Goal: Find specific page/section: Locate item on page

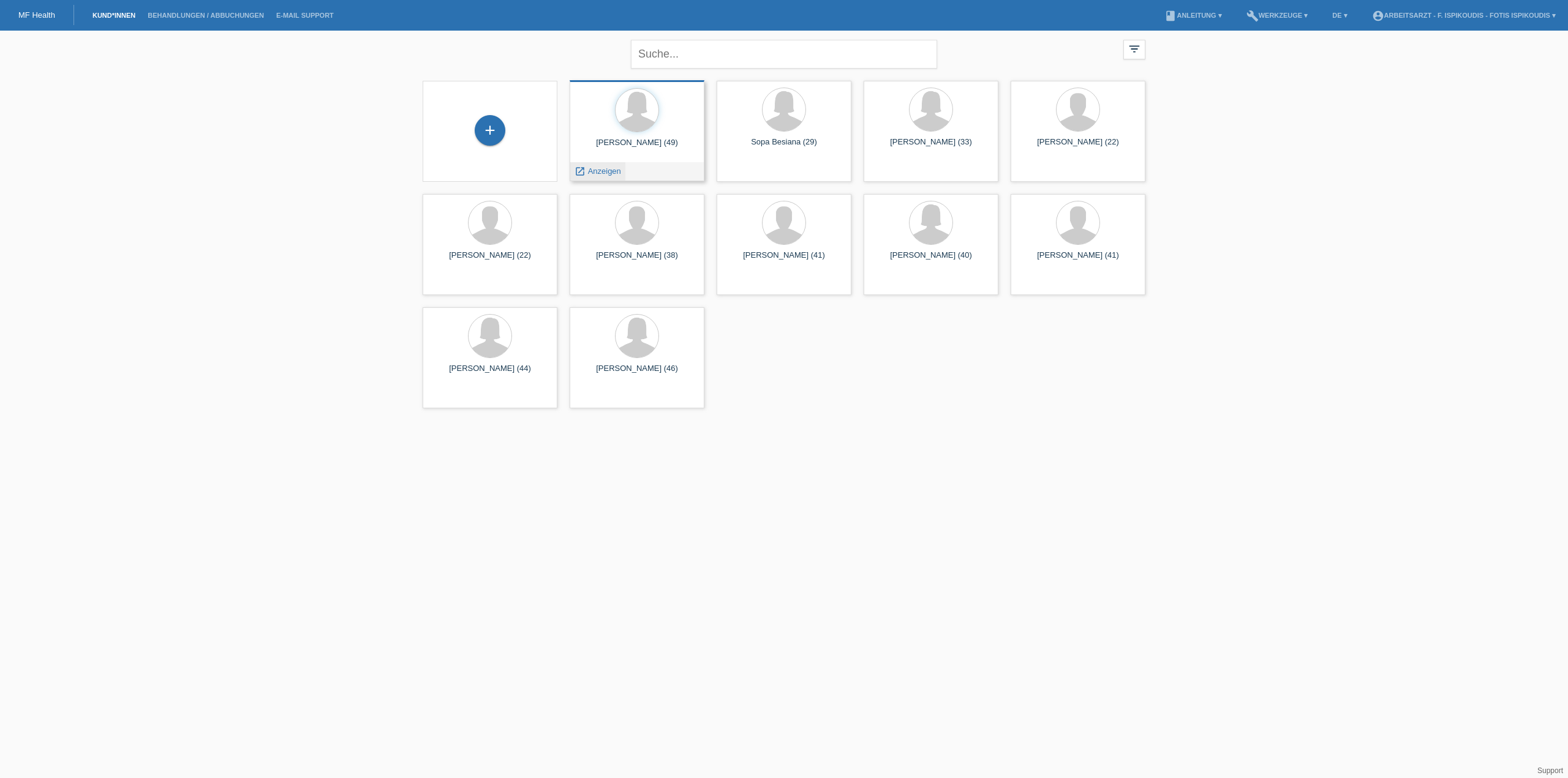
click at [599, 172] on span "Anzeigen" at bounding box center [604, 170] width 33 height 9
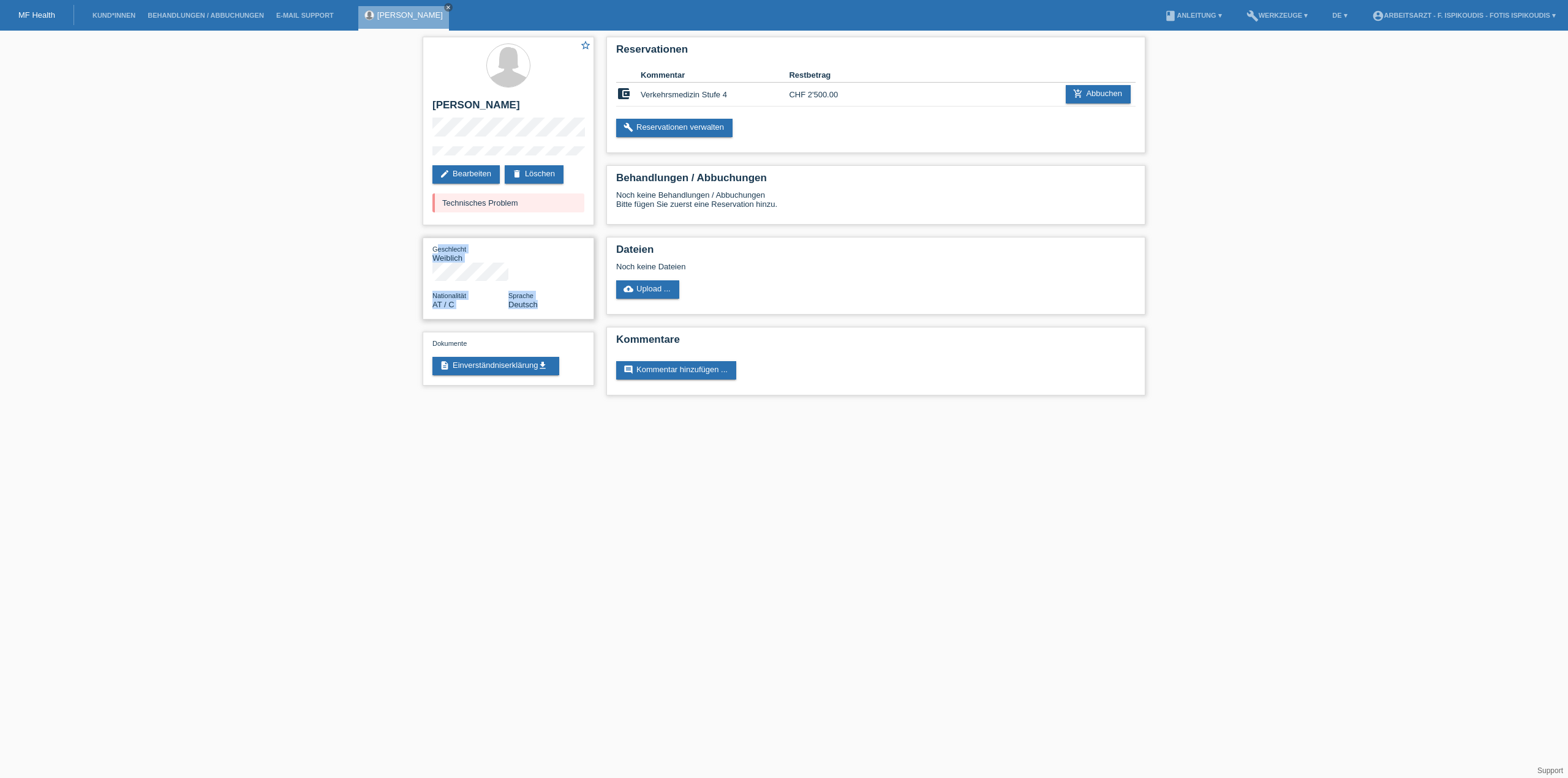
drag, startPoint x: 540, startPoint y: 291, endPoint x: 435, endPoint y: 248, distance: 113.5
click at [435, 248] on div "Geschlecht Weiblich Nationalität AT / C Sprache Deutsch" at bounding box center [508, 279] width 171 height 83
click at [355, 193] on div "star_border [PERSON_NAME] edit Bearbeiten delete Löschen Technisches Problem Ge…" at bounding box center [784, 219] width 1568 height 377
drag, startPoint x: 640, startPoint y: 89, endPoint x: 833, endPoint y: 90, distance: 193.0
click at [833, 90] on tr "account_balance_wallet Verkehrsmedizin Stufe 4 CHF 2'500.00 add_shopping_cart A…" at bounding box center [875, 95] width 519 height 24
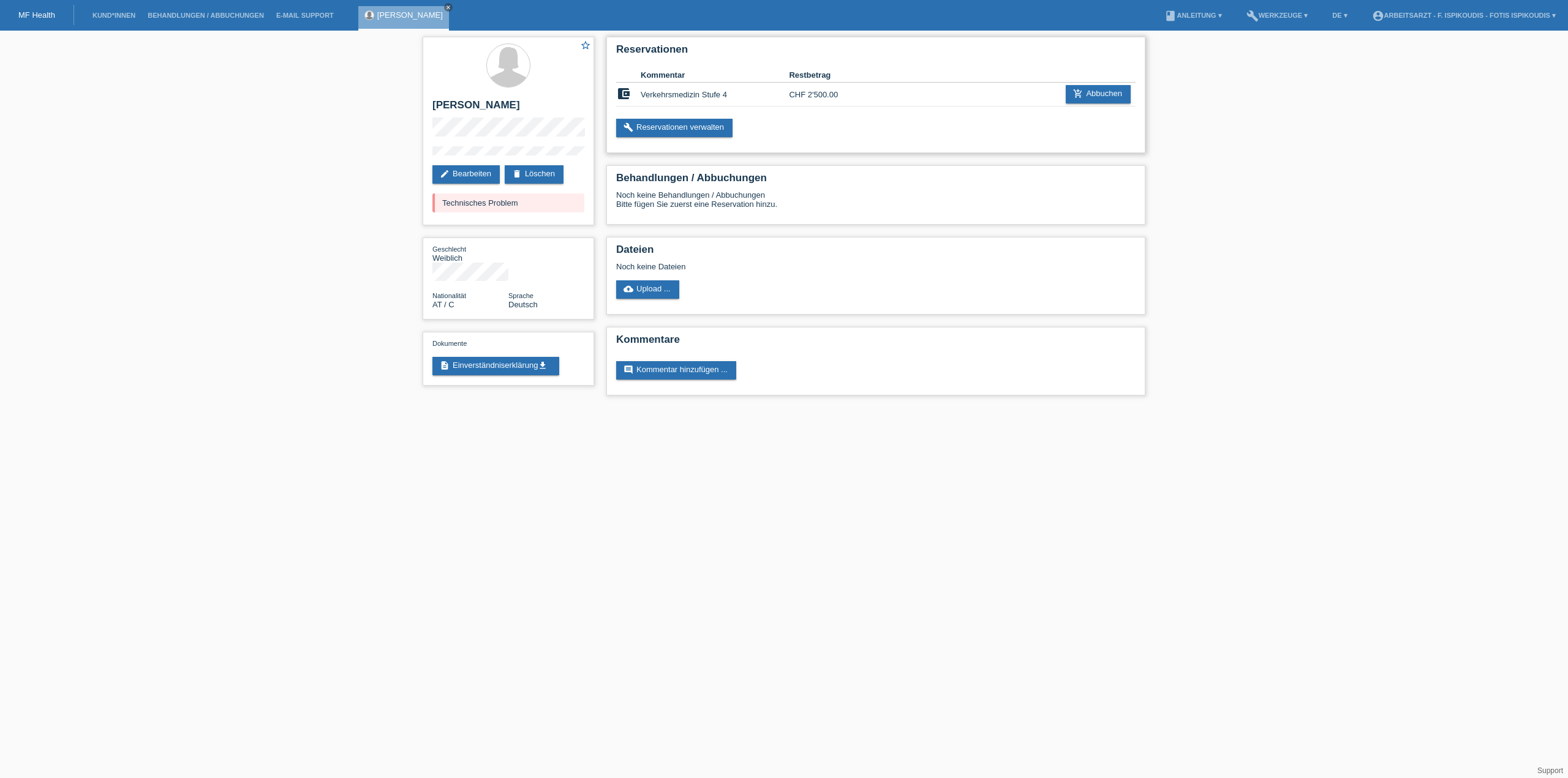
click at [837, 90] on td "CHF 2'500.00" at bounding box center [826, 95] width 74 height 24
click at [838, 90] on td "CHF 2'500.00" at bounding box center [826, 95] width 74 height 24
drag, startPoint x: 833, startPoint y: 91, endPoint x: 652, endPoint y: 97, distance: 181.1
click at [652, 97] on tr "account_balance_wallet Verkehrsmedizin Stufe 4 CHF 2'500.00 add_shopping_cart A…" at bounding box center [875, 95] width 519 height 24
click at [652, 97] on td "Verkehrsmedizin Stufe 4" at bounding box center [715, 95] width 149 height 24
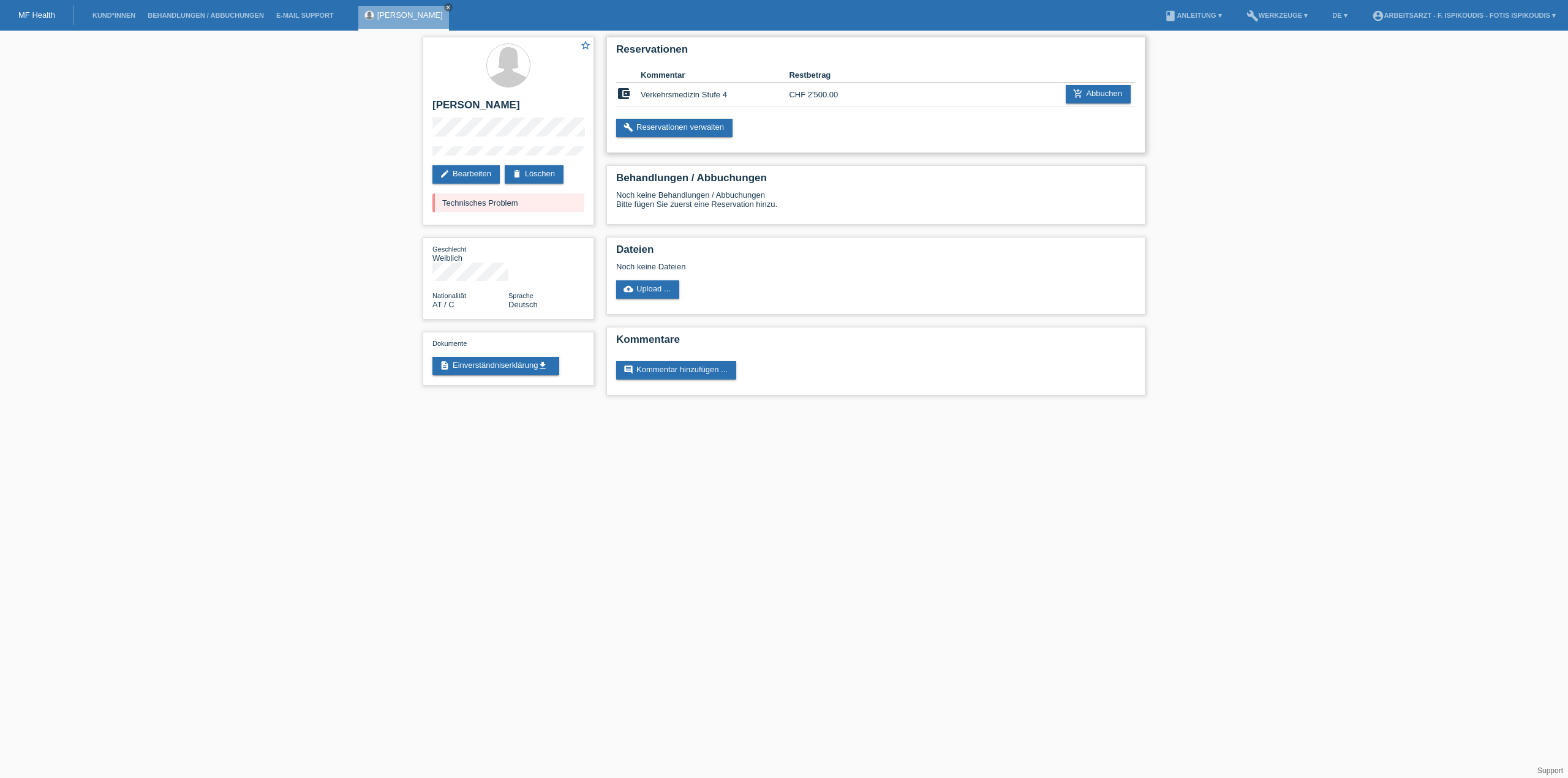
click at [653, 97] on td "Verkehrsmedizin Stufe 4" at bounding box center [715, 95] width 149 height 24
drag, startPoint x: 653, startPoint y: 97, endPoint x: 668, endPoint y: 95, distance: 15.1
click at [653, 97] on td "Verkehrsmedizin Stufe 4" at bounding box center [715, 95] width 149 height 24
click at [741, 91] on td "Verkehrsmedizin Stufe 4" at bounding box center [715, 95] width 149 height 24
click at [873, 89] on td at bounding box center [925, 95] width 124 height 24
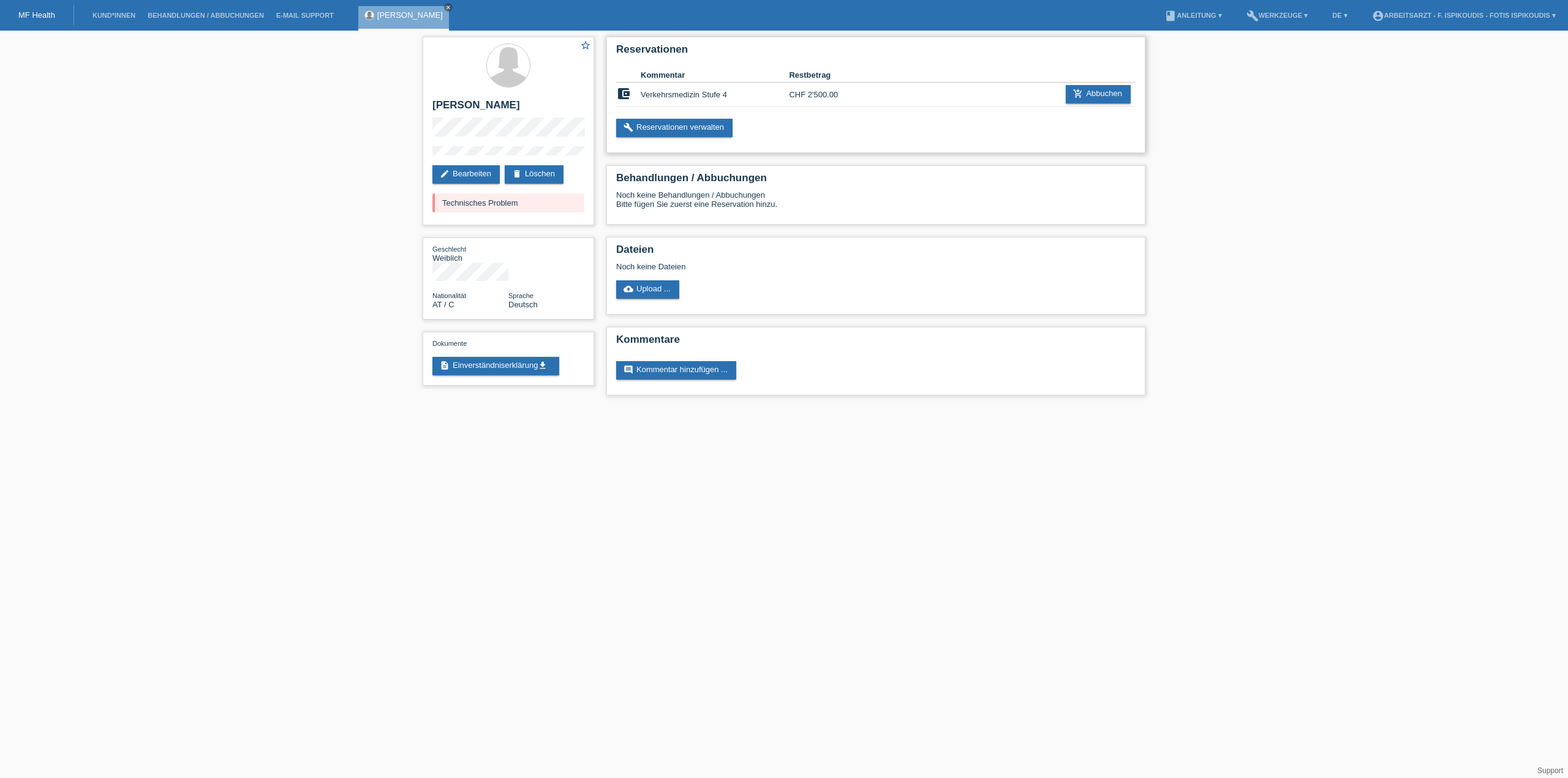
drag, startPoint x: 641, startPoint y: 94, endPoint x: 900, endPoint y: 90, distance: 259.0
click at [900, 90] on tr "account_balance_wallet Verkehrsmedizin Stufe 4 CHF 2'500.00 add_shopping_cart A…" at bounding box center [875, 95] width 519 height 24
click at [897, 95] on td at bounding box center [925, 95] width 124 height 24
drag, startPoint x: 846, startPoint y: 96, endPoint x: 638, endPoint y: 91, distance: 208.1
click at [638, 91] on tr "account_balance_wallet Verkehrsmedizin Stufe 4 CHF 2'500.00 add_shopping_cart A…" at bounding box center [875, 95] width 519 height 24
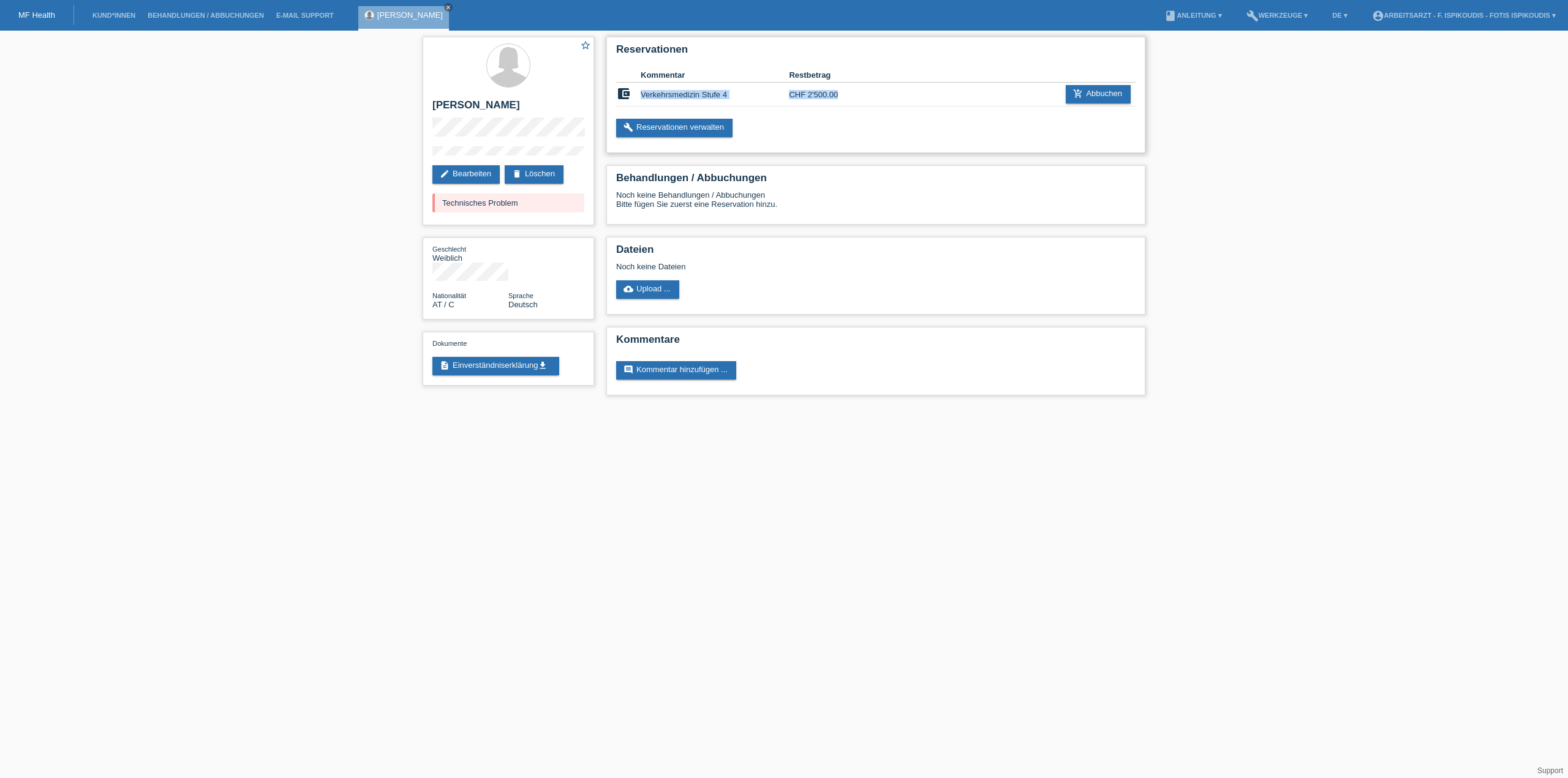
click at [638, 91] on td "account_balance_wallet" at bounding box center [628, 95] width 24 height 24
click at [496, 101] on h2 "[PERSON_NAME]" at bounding box center [508, 109] width 152 height 19
click at [430, 106] on div "star_border [PERSON_NAME] edit Bearbeiten delete Löschen Technisches Problem" at bounding box center [508, 131] width 171 height 188
click at [435, 108] on div "star_border [PERSON_NAME] edit Bearbeiten delete Löschen Technisches Problem" at bounding box center [508, 131] width 171 height 188
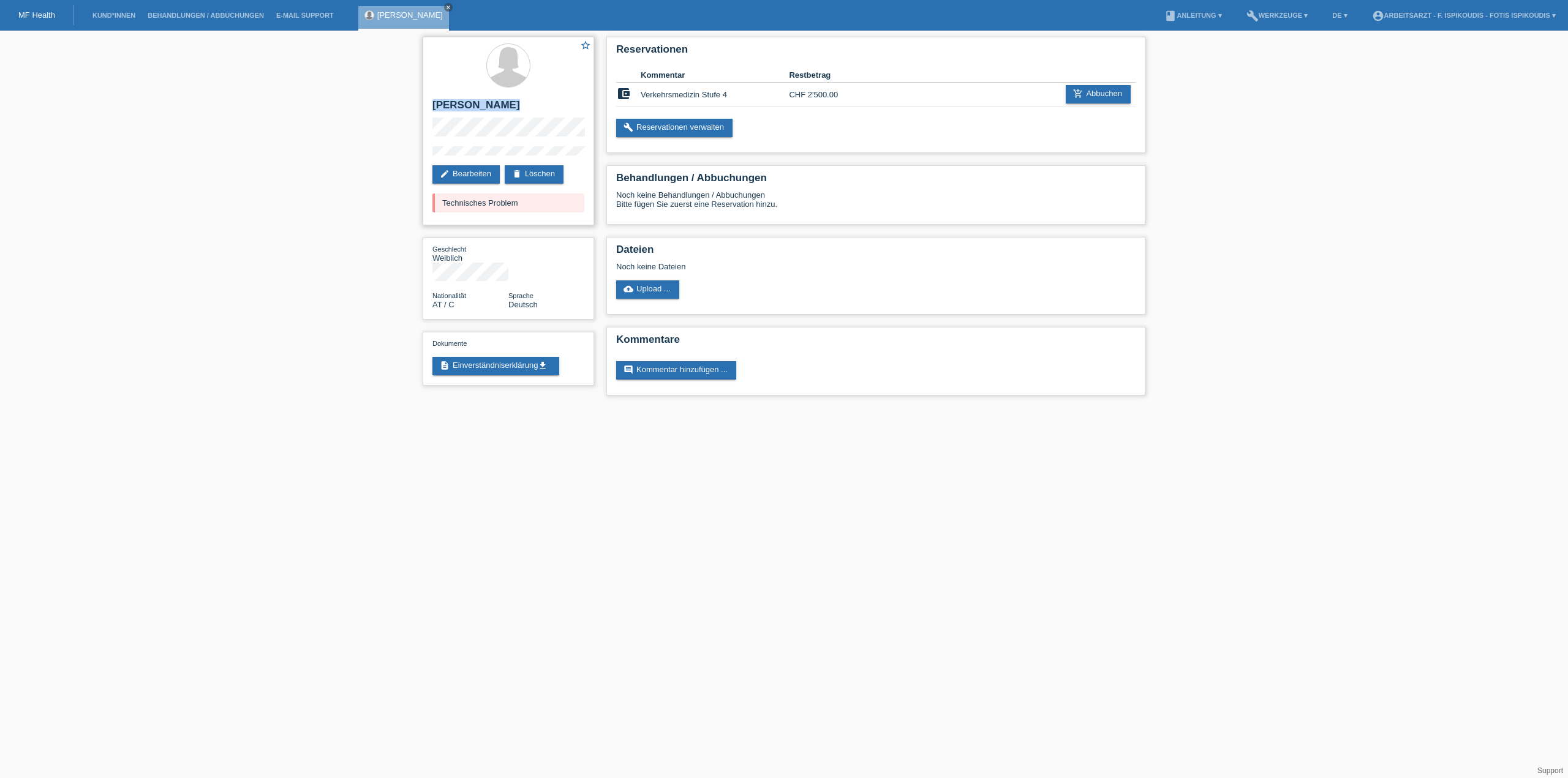
click at [435, 102] on div "star_border [PERSON_NAME] edit Bearbeiten delete Löschen Technisches Problem" at bounding box center [508, 131] width 171 height 188
click at [436, 102] on h2 "[PERSON_NAME]" at bounding box center [508, 109] width 152 height 19
click at [434, 102] on h2 "[PERSON_NAME]" at bounding box center [508, 109] width 152 height 19
click at [515, 131] on div "star_border [PERSON_NAME] edit Bearbeiten delete Löschen Technisches Problem" at bounding box center [508, 131] width 171 height 188
click at [466, 408] on html "MF Health Kund*innen Behandlungen / Abbuchungen E-Mail Support [PERSON_NAME] cl…" at bounding box center [784, 203] width 1568 height 408
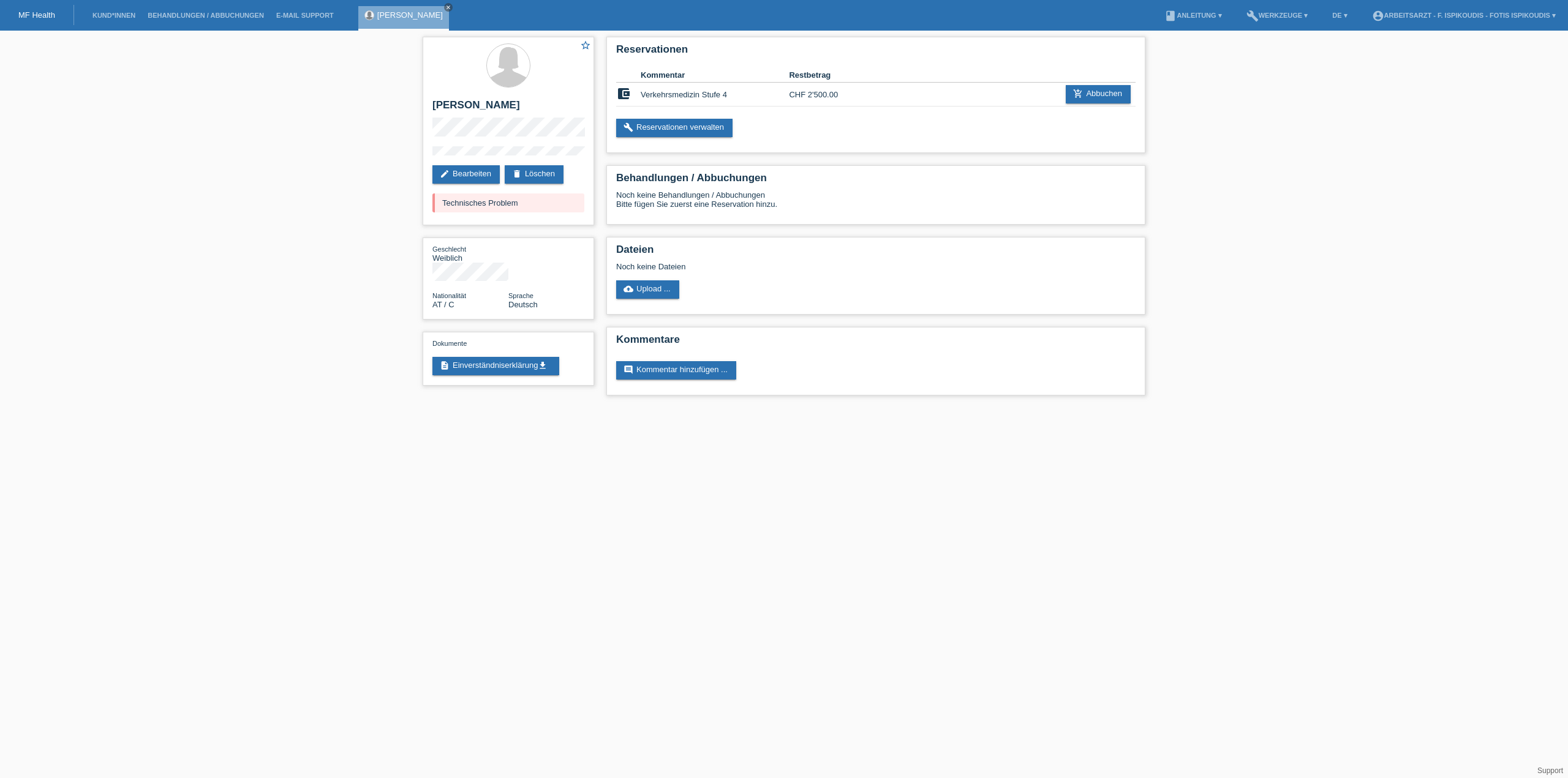
click at [1131, 408] on html "MF Health Kund*innen Behandlungen / Abbuchungen E-Mail Support [PERSON_NAME] cl…" at bounding box center [784, 203] width 1568 height 408
click at [462, 107] on h2 "[PERSON_NAME]" at bounding box center [508, 109] width 152 height 19
click at [480, 108] on h2 "[PERSON_NAME]" at bounding box center [508, 109] width 152 height 19
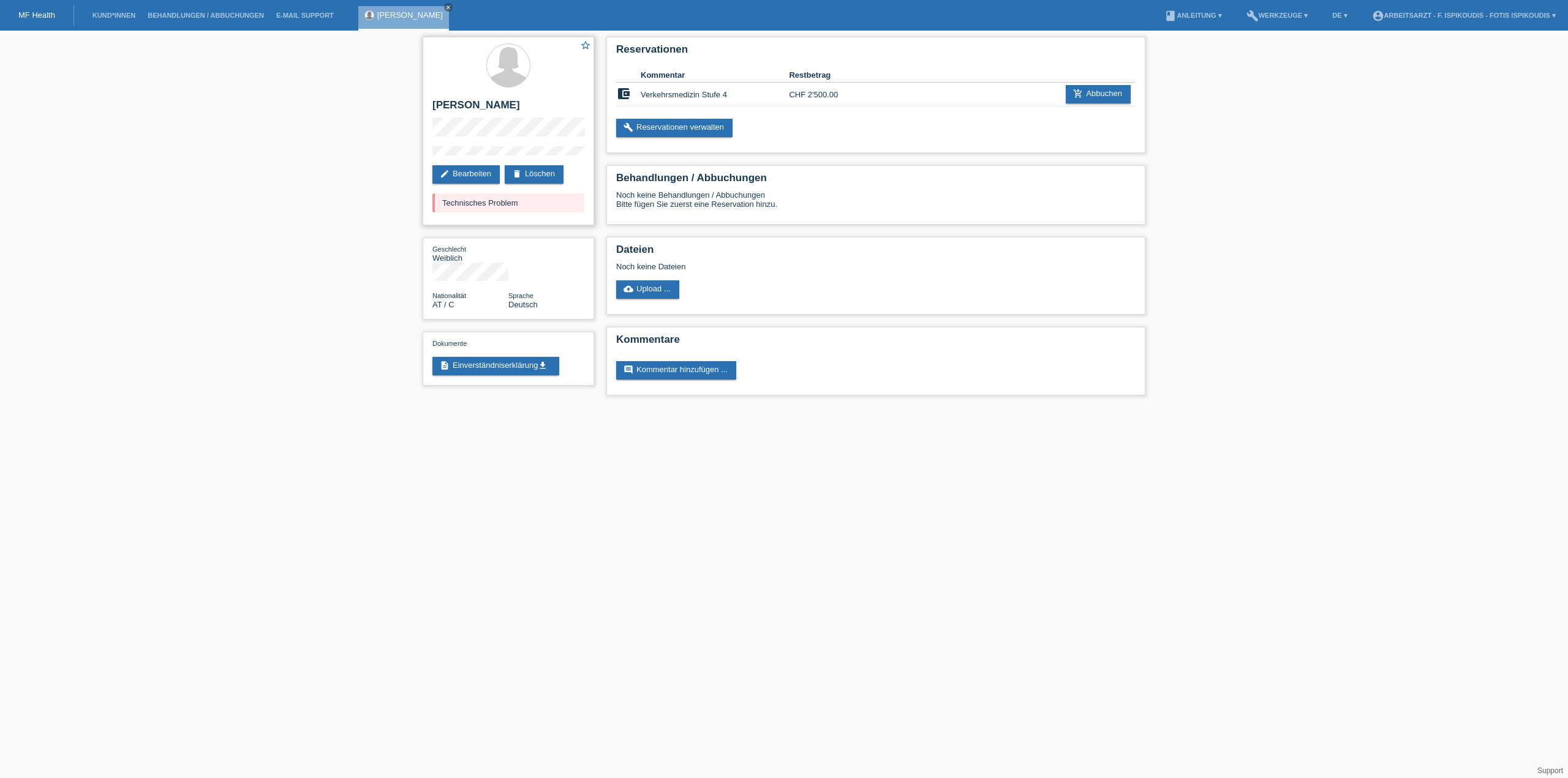
click at [429, 154] on div "star_border [PERSON_NAME] edit Bearbeiten delete Löschen Technisches Problem" at bounding box center [508, 131] width 171 height 188
click at [435, 106] on div "star_border [PERSON_NAME] edit Bearbeiten delete Löschen Technisches Problem" at bounding box center [508, 131] width 171 height 188
click at [435, 106] on h2 "[PERSON_NAME]" at bounding box center [508, 109] width 152 height 19
click at [530, 132] on div "star_border [PERSON_NAME] edit Bearbeiten delete Löschen Technisches Problem" at bounding box center [508, 131] width 171 height 188
drag, startPoint x: 435, startPoint y: 106, endPoint x: 440, endPoint y: 112, distance: 7.8
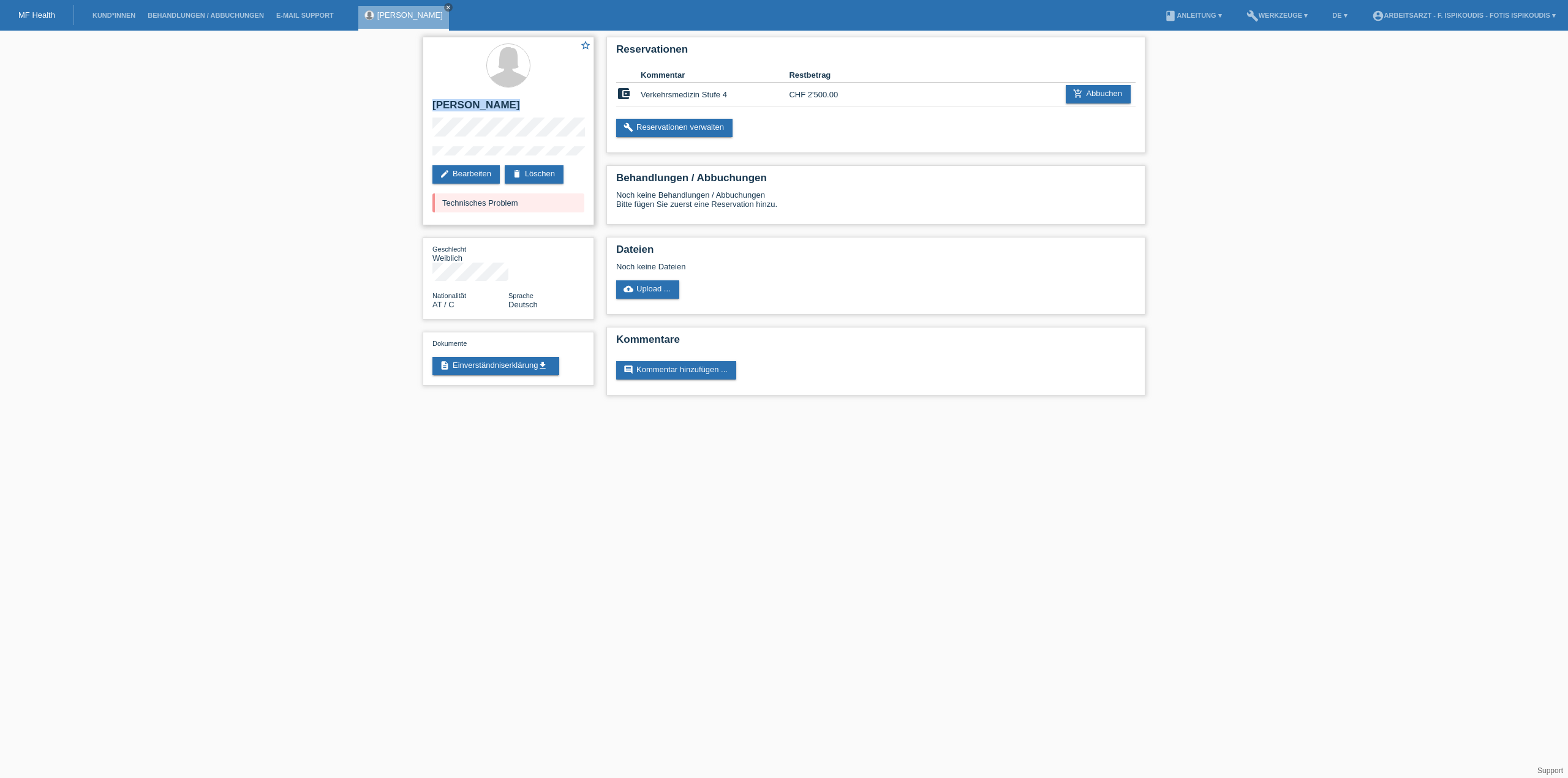
click at [440, 112] on div "star_border [PERSON_NAME] edit Bearbeiten delete Löschen Technisches Problem" at bounding box center [508, 131] width 171 height 188
click at [434, 108] on h2 "[PERSON_NAME]" at bounding box center [508, 109] width 152 height 19
drag, startPoint x: 434, startPoint y: 108, endPoint x: 524, endPoint y: 142, distance: 96.2
click at [524, 142] on div "star_border [PERSON_NAME] edit Bearbeiten delete Löschen Technisches Problem" at bounding box center [508, 131] width 171 height 188
click at [432, 106] on div "star_border [PERSON_NAME] edit Bearbeiten delete Löschen Technisches Problem" at bounding box center [508, 131] width 171 height 188
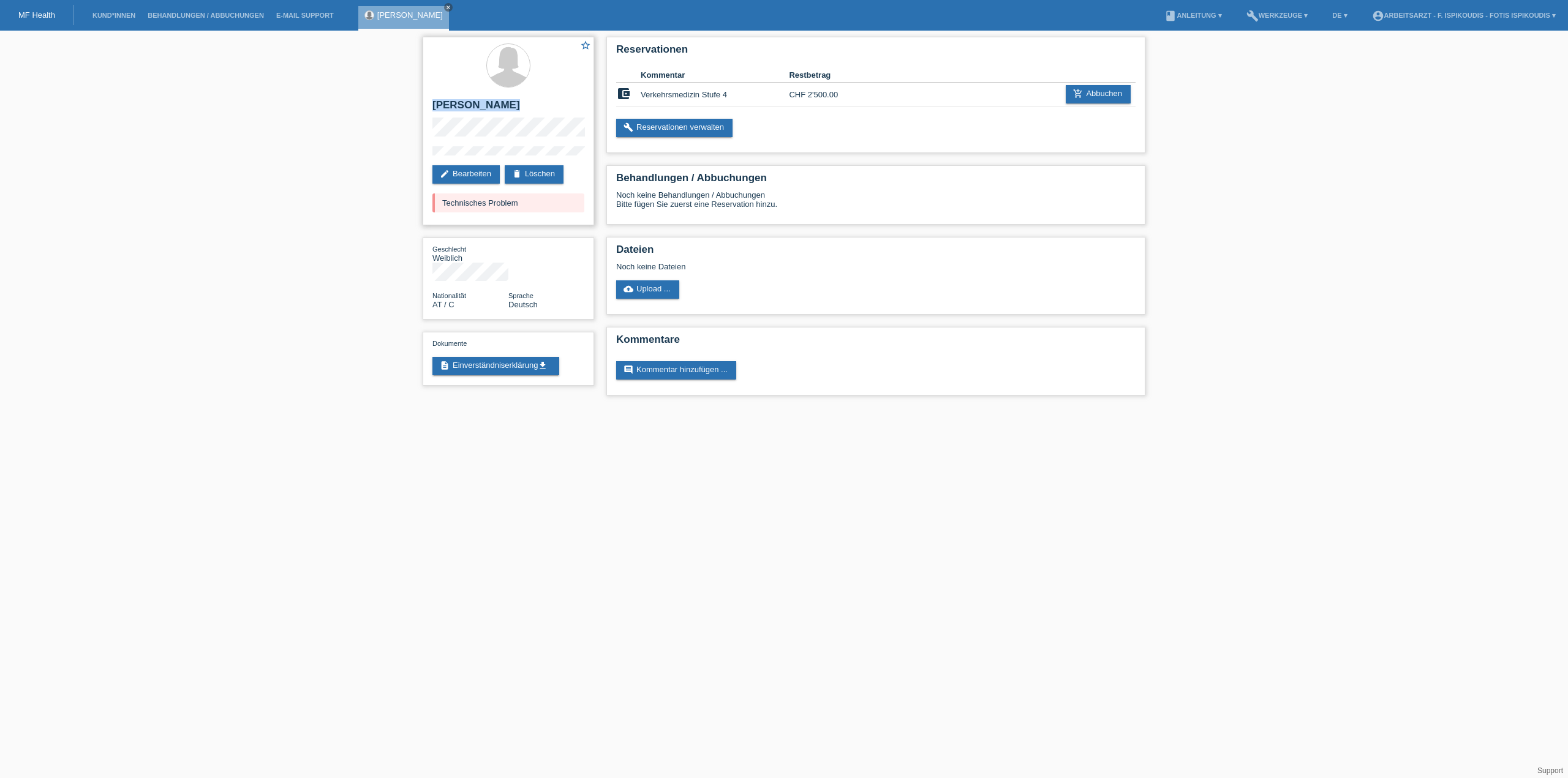
click at [432, 106] on h2 "[PERSON_NAME]" at bounding box center [508, 109] width 152 height 19
click at [436, 106] on h2 "[PERSON_NAME]" at bounding box center [508, 109] width 152 height 19
drag, startPoint x: 432, startPoint y: 106, endPoint x: 541, endPoint y: 156, distance: 119.9
click at [541, 156] on div "star_border [PERSON_NAME] edit Bearbeiten delete Löschen Technisches Problem" at bounding box center [508, 131] width 171 height 188
click at [492, 357] on link "description Einverständniserklärung get_app" at bounding box center [495, 366] width 127 height 19
